Goal: Navigation & Orientation: Go to known website

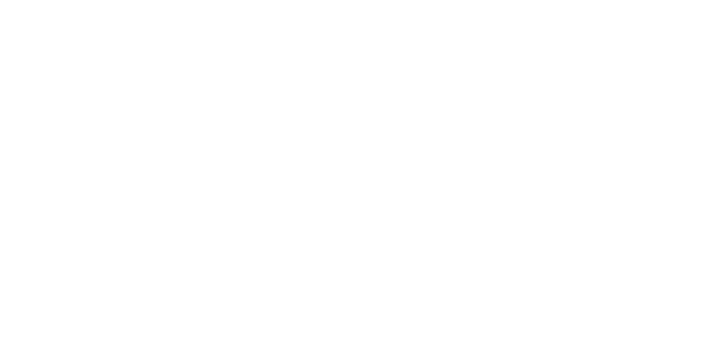
drag, startPoint x: 605, startPoint y: 2, endPoint x: 538, endPoint y: 77, distance: 101.2
click at [538, 0] on html at bounding box center [357, 0] width 715 height 0
